Goal: Find specific page/section: Find specific page/section

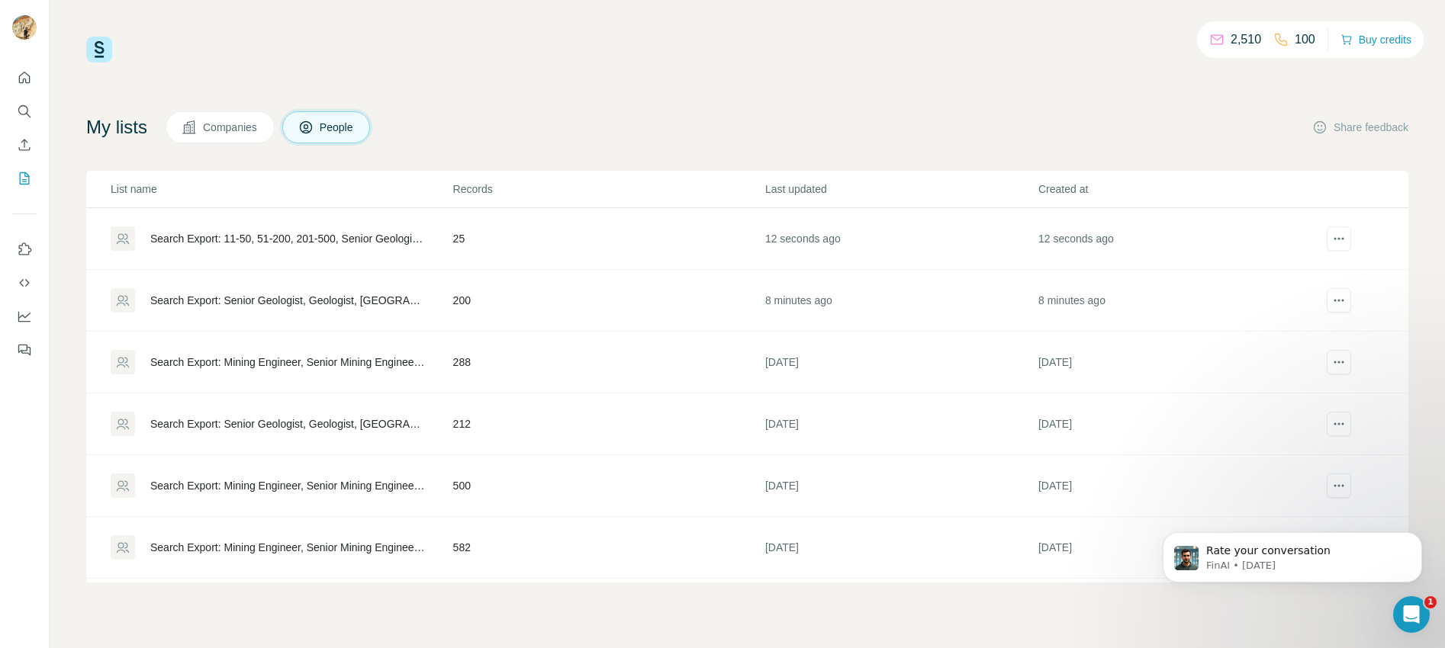
click at [303, 291] on div "Search Export: Senior Geologist, Geologist, [GEOGRAPHIC_DATA], Mining, Metal Or…" at bounding box center [281, 300] width 341 height 24
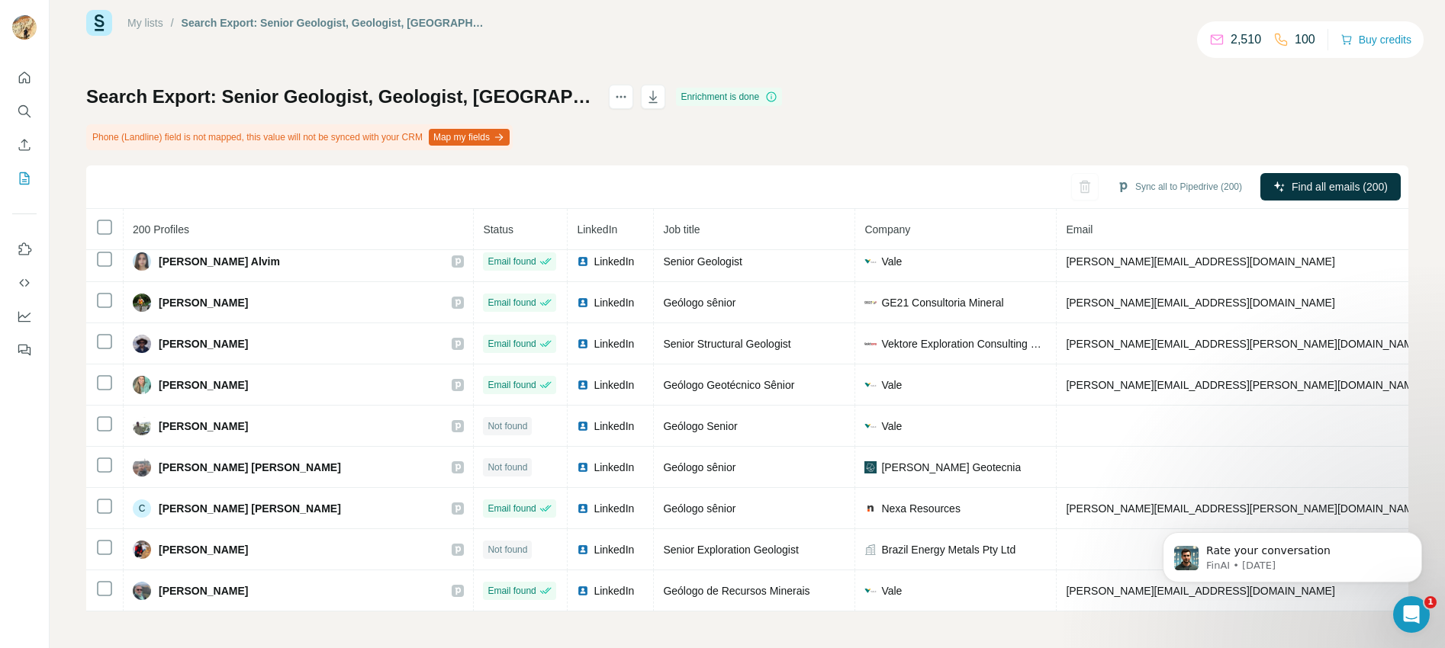
scroll to position [4486, 0]
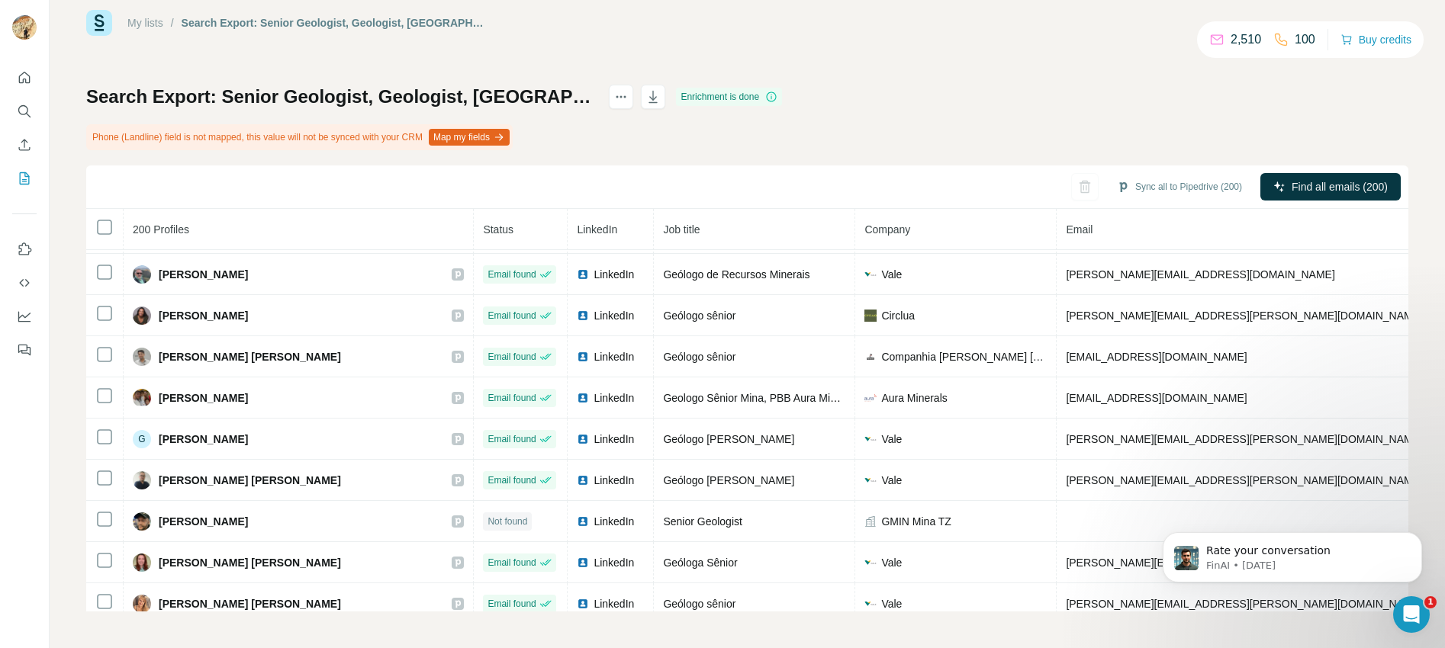
click at [136, 24] on link "My lists" at bounding box center [145, 23] width 36 height 12
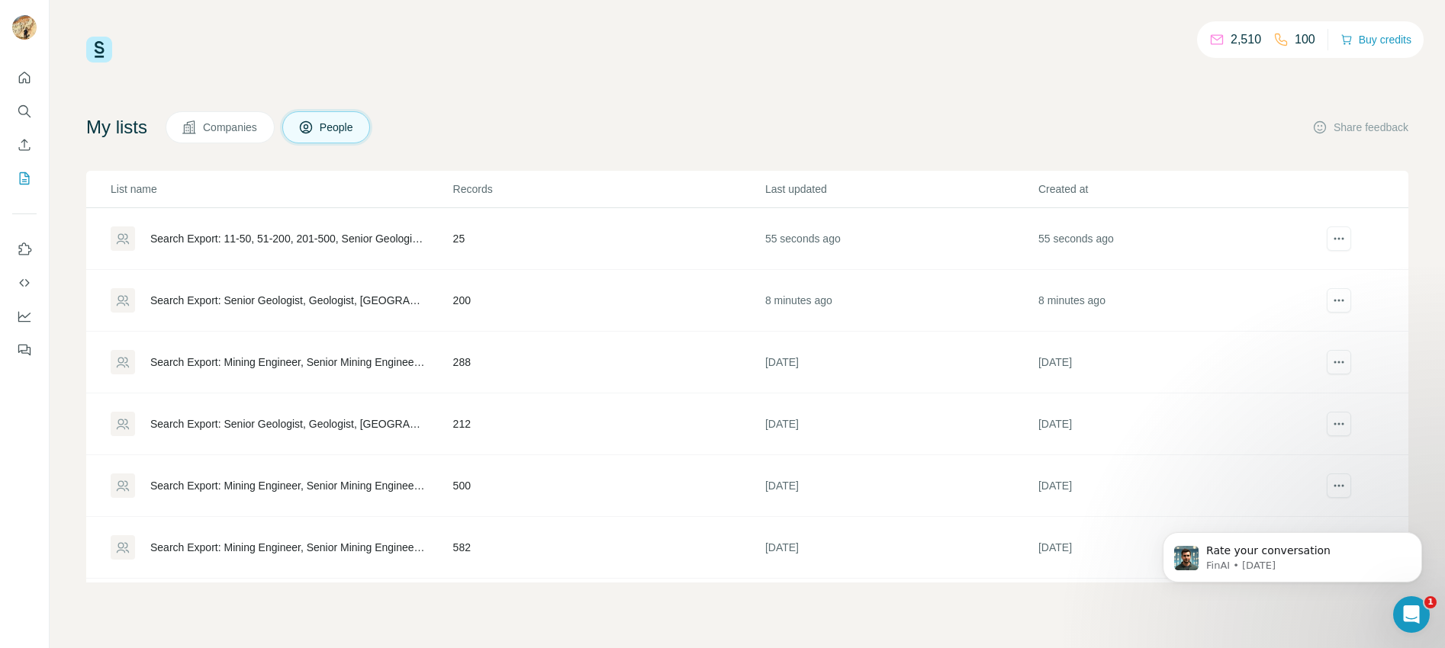
click at [369, 243] on div "Search Export: 11-50, 51-200, 201-500, Senior Geologist, Geologist, Mining Engi…" at bounding box center [288, 238] width 277 height 15
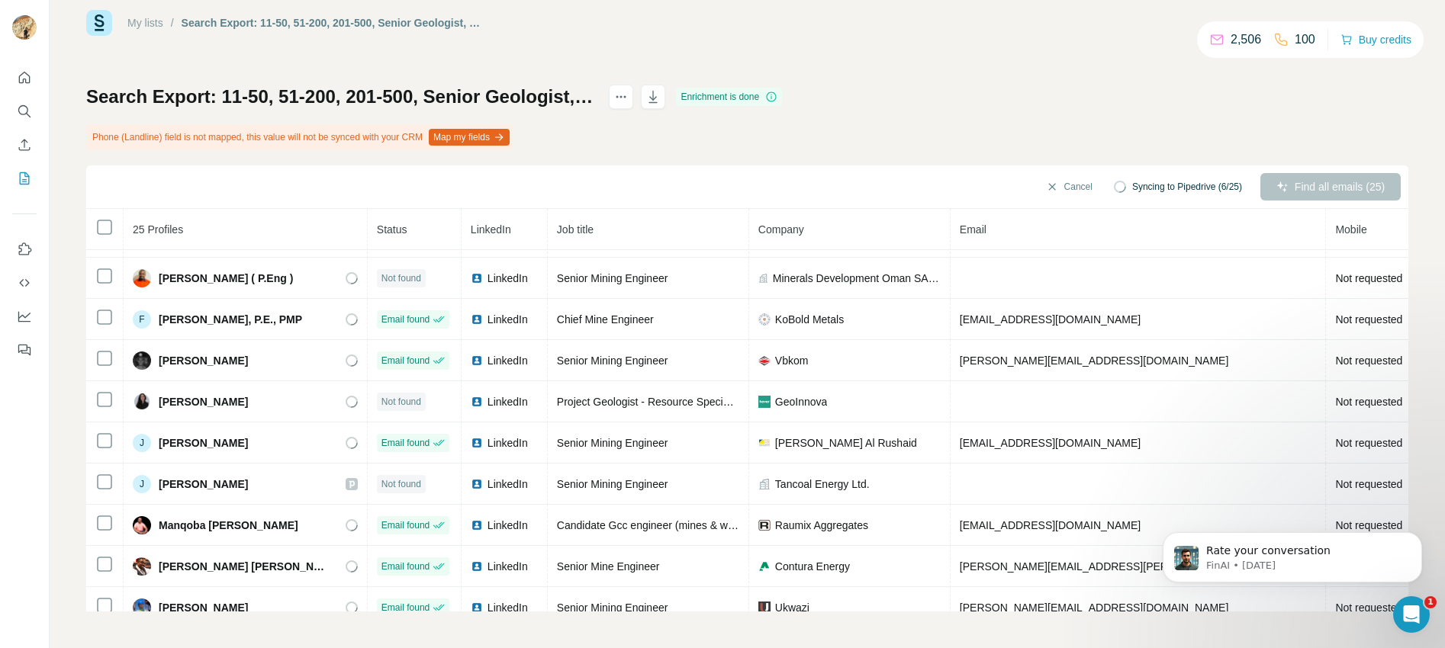
scroll to position [668, 0]
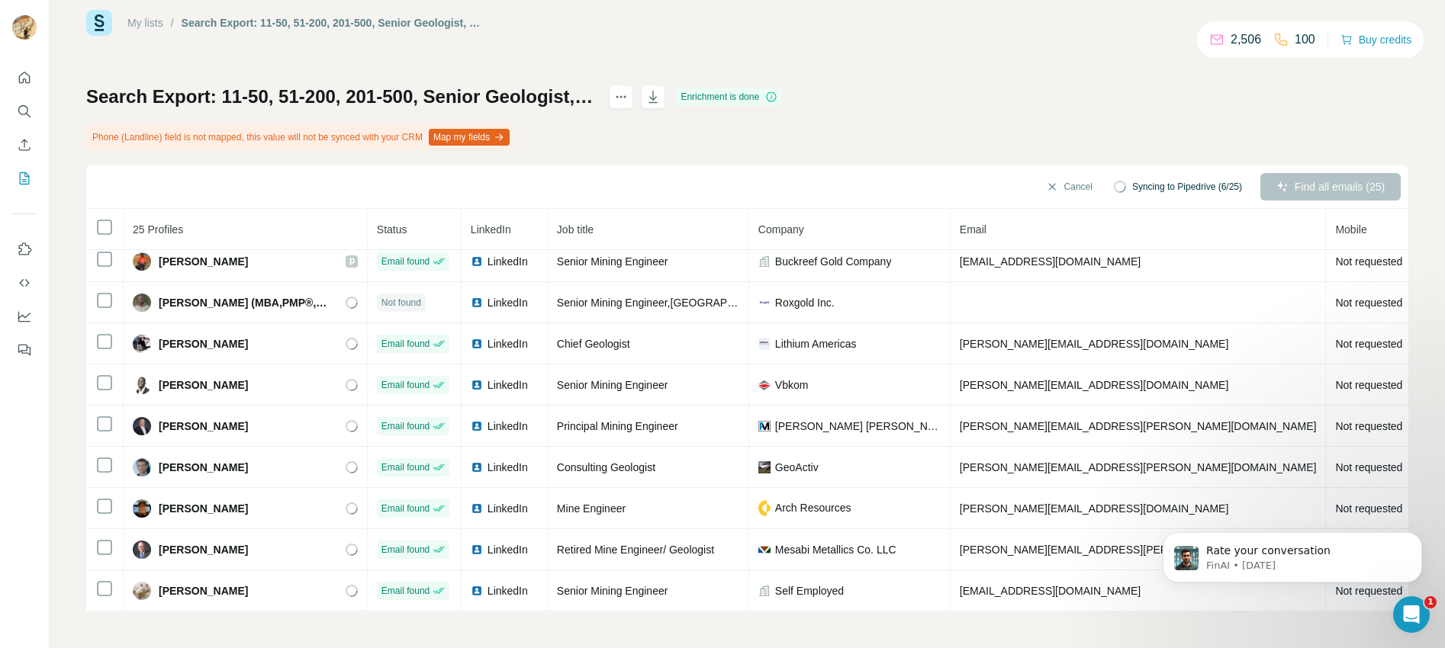
click at [150, 24] on link "My lists" at bounding box center [145, 23] width 36 height 12
